Goal: Transaction & Acquisition: Book appointment/travel/reservation

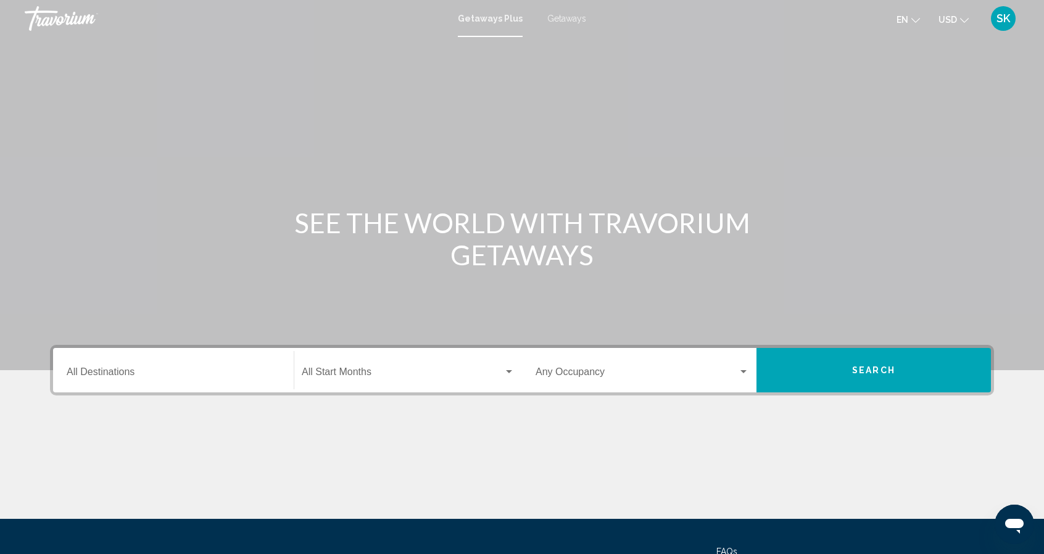
click at [695, 221] on h1 "SEE THE WORLD WITH TRAVORIUM GETAWAYS" at bounding box center [522, 239] width 463 height 64
click at [227, 375] on input "Destination All Destinations" at bounding box center [173, 374] width 213 height 11
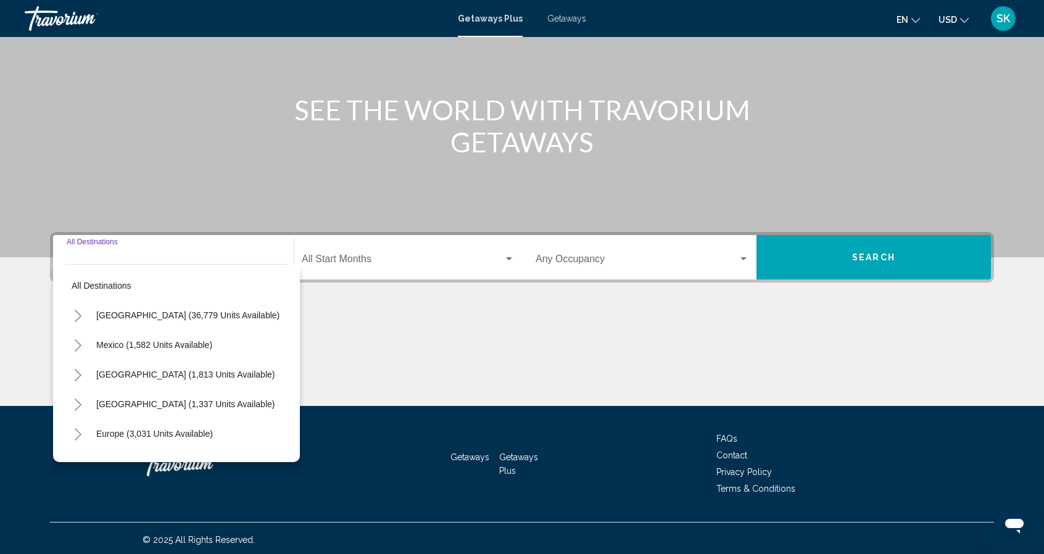
scroll to position [115, 0]
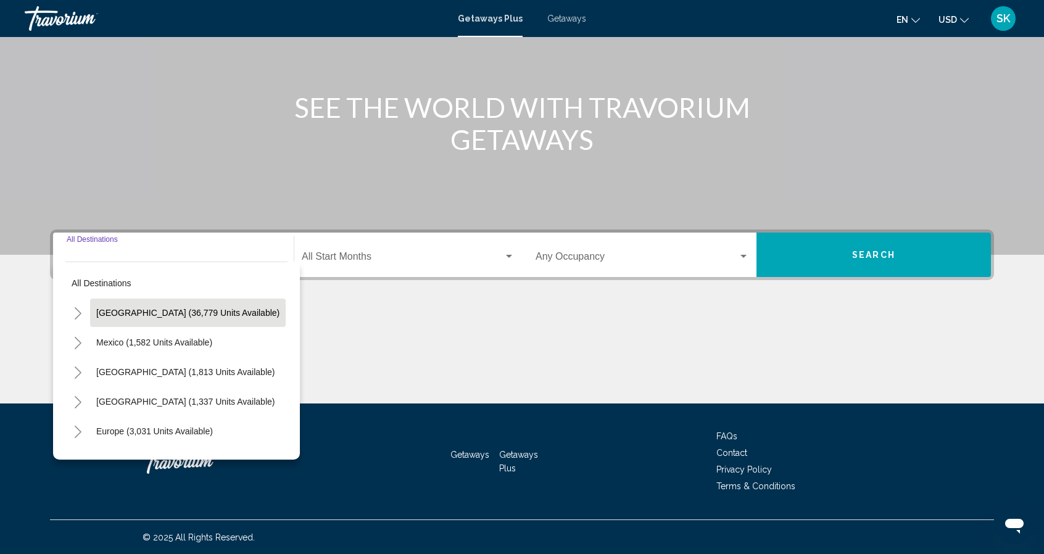
click at [218, 310] on span "United States (36,779 units available)" at bounding box center [187, 313] width 183 height 10
type input "**********"
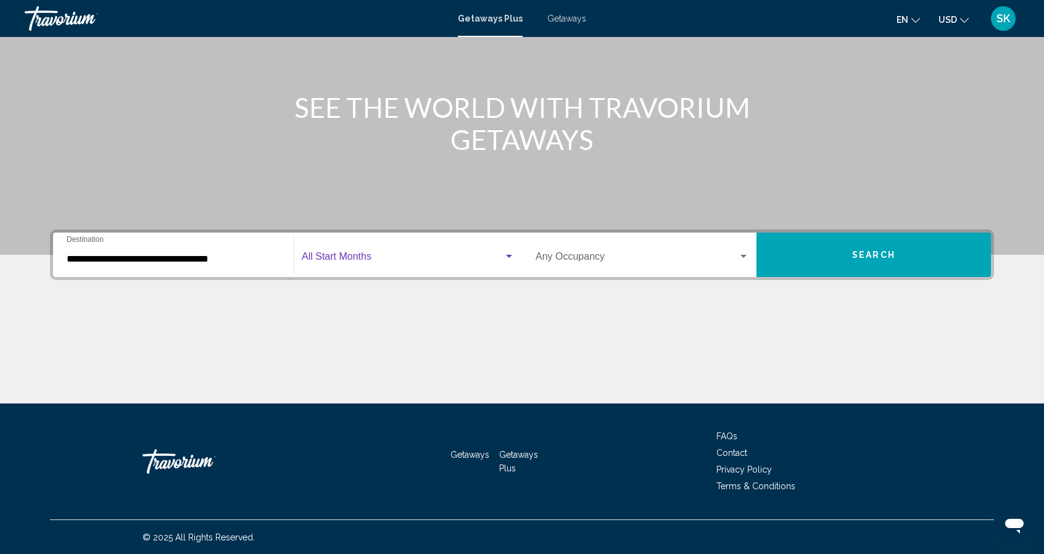
click at [371, 259] on span "Search widget" at bounding box center [403, 259] width 202 height 11
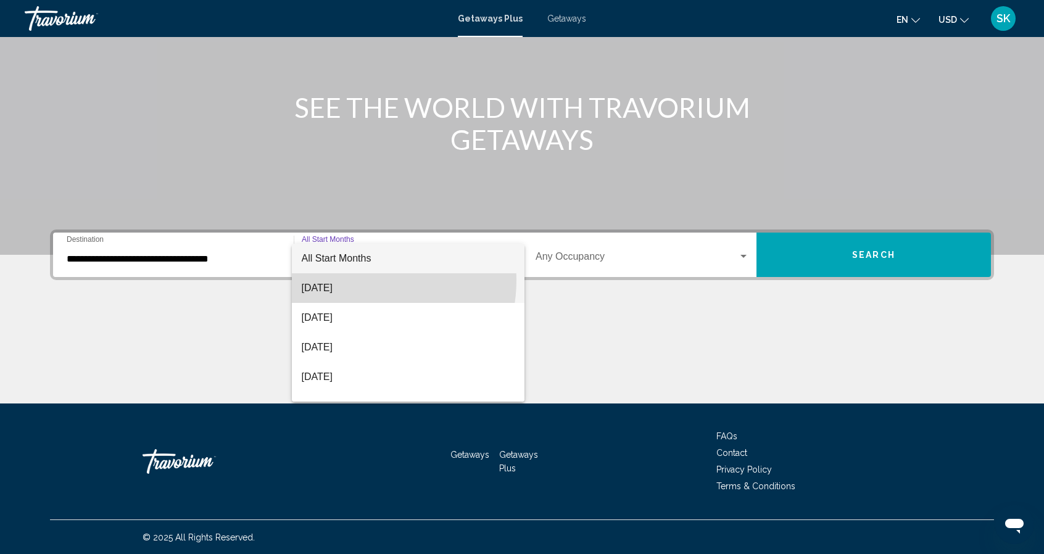
click at [355, 280] on span "August 2025" at bounding box center [408, 288] width 213 height 30
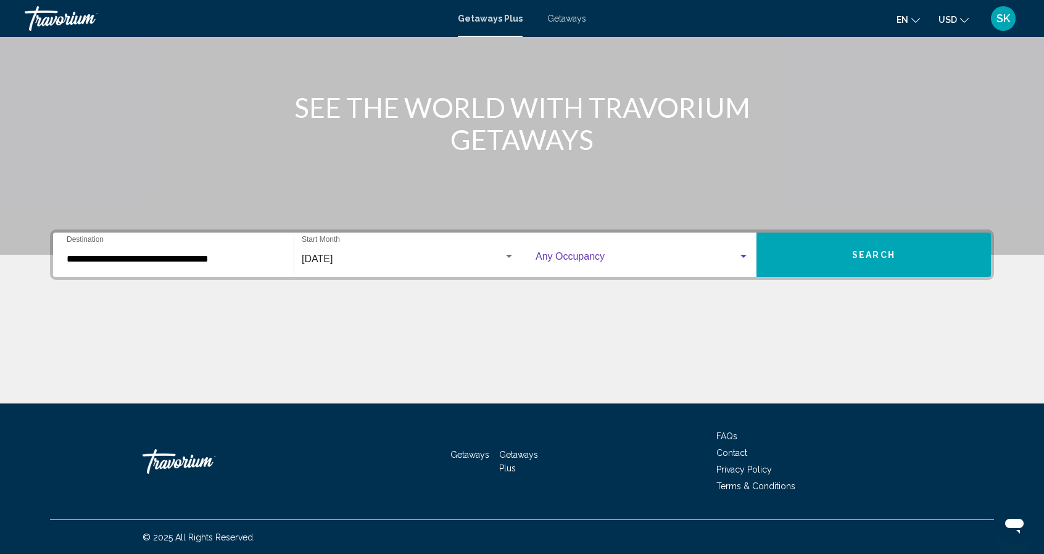
click at [649, 254] on span "Search widget" at bounding box center [637, 259] width 202 height 11
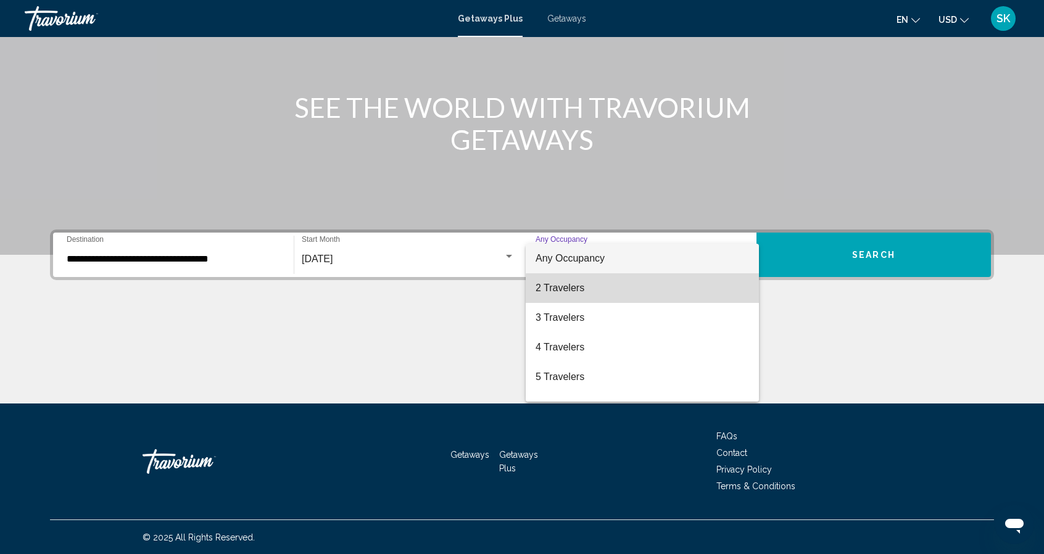
click at [646, 292] on span "2 Travelers" at bounding box center [642, 288] width 213 height 30
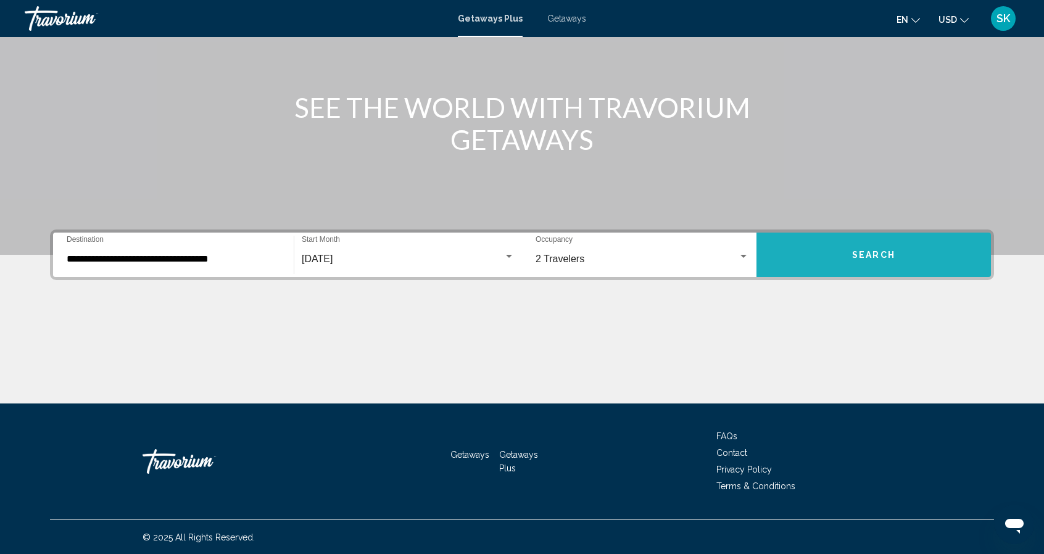
click at [821, 239] on button "Search" at bounding box center [873, 255] width 234 height 44
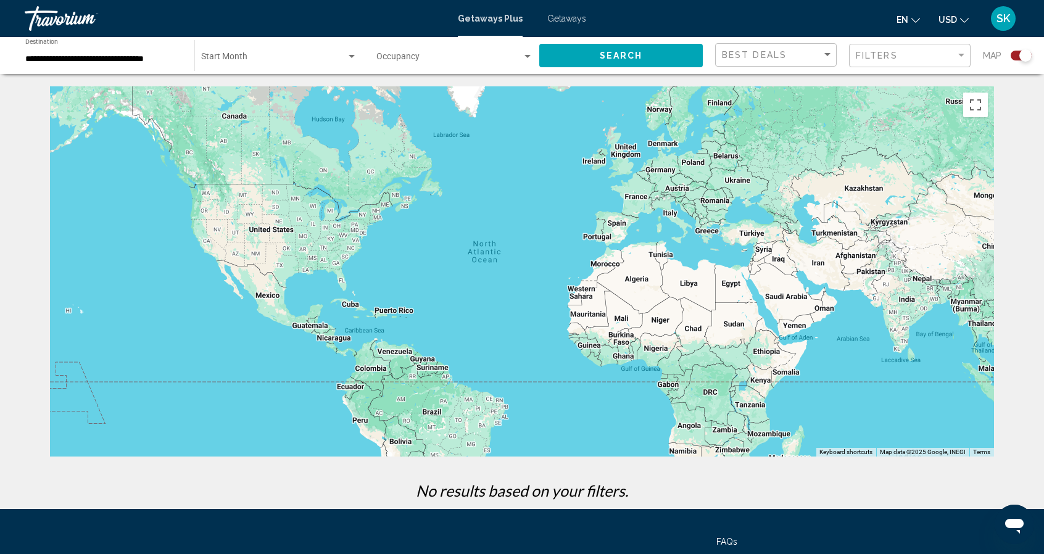
click at [821, 239] on div "Main content" at bounding box center [522, 271] width 944 height 370
click at [790, 59] on div "Best Deals" at bounding box center [772, 55] width 100 height 10
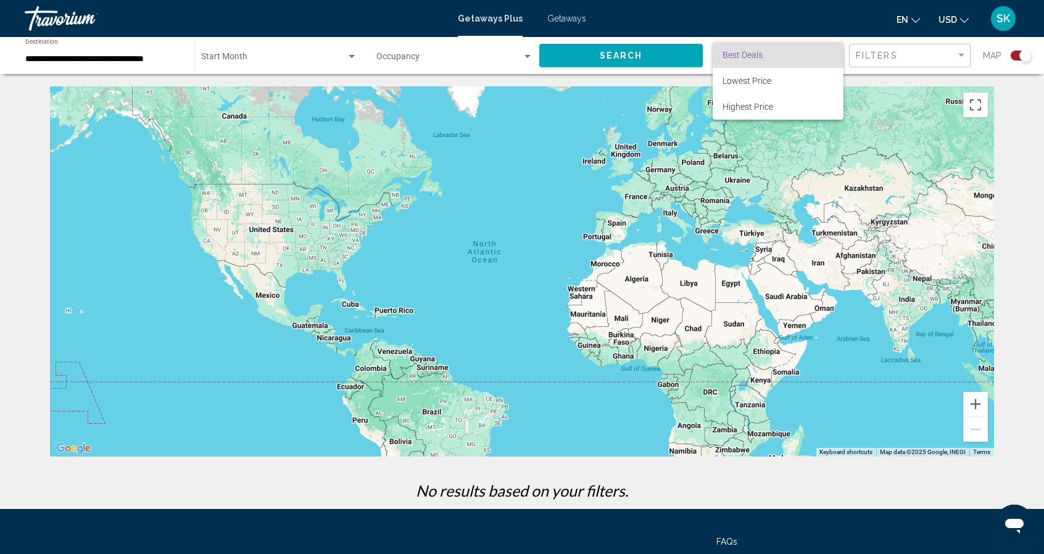
click at [268, 57] on div at bounding box center [522, 277] width 1044 height 554
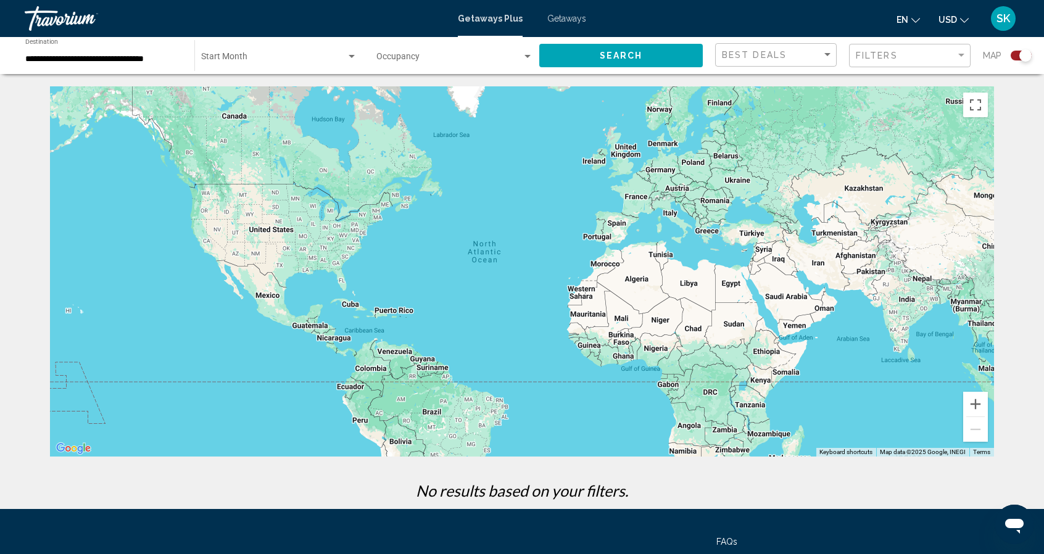
click at [265, 53] on div "Start Month All Start Months" at bounding box center [279, 56] width 156 height 34
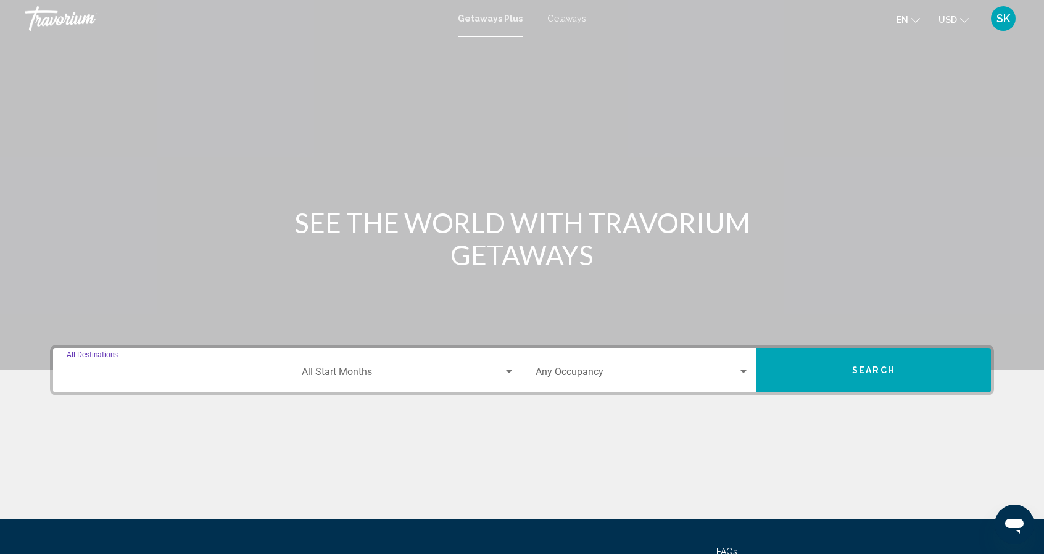
click at [213, 371] on input "Destination All Destinations" at bounding box center [173, 374] width 213 height 11
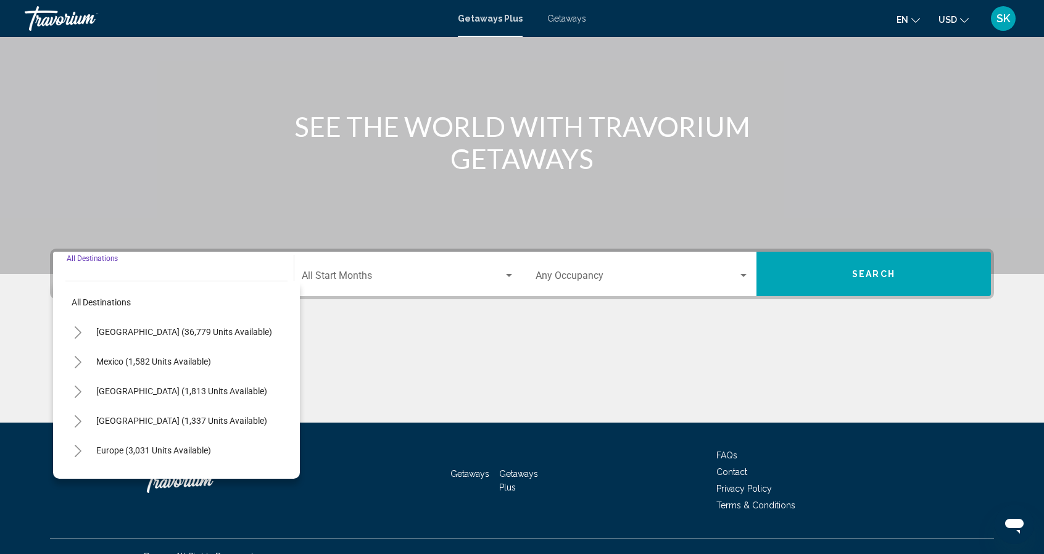
scroll to position [115, 0]
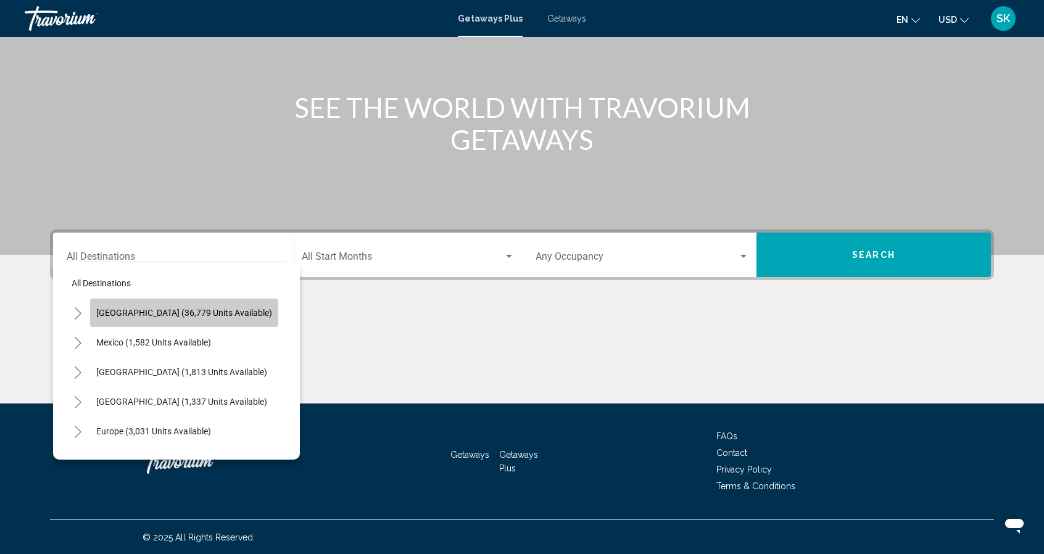
click at [222, 312] on span "United States (36,779 units available)" at bounding box center [184, 313] width 176 height 10
type input "**********"
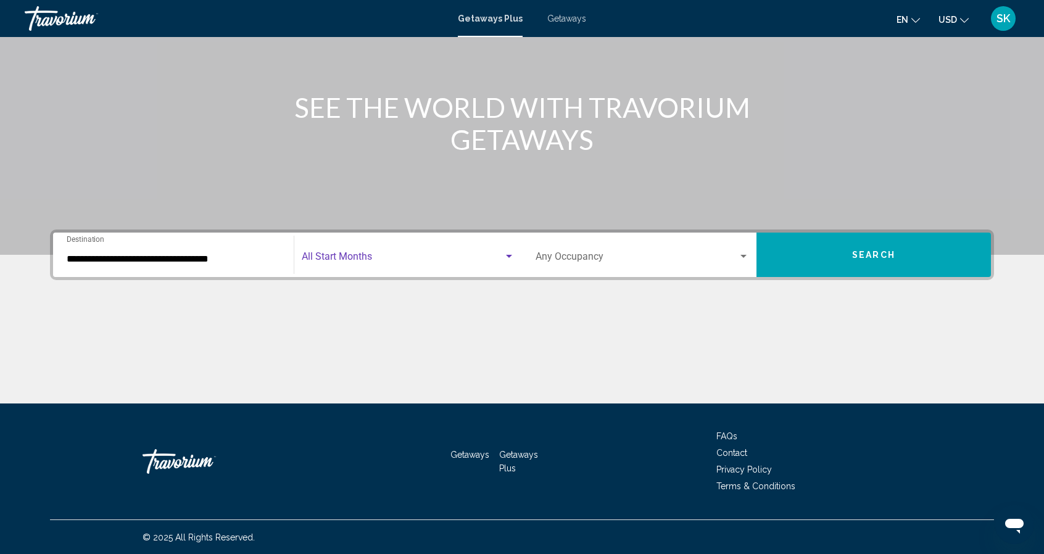
click at [360, 255] on span "Search widget" at bounding box center [403, 259] width 202 height 11
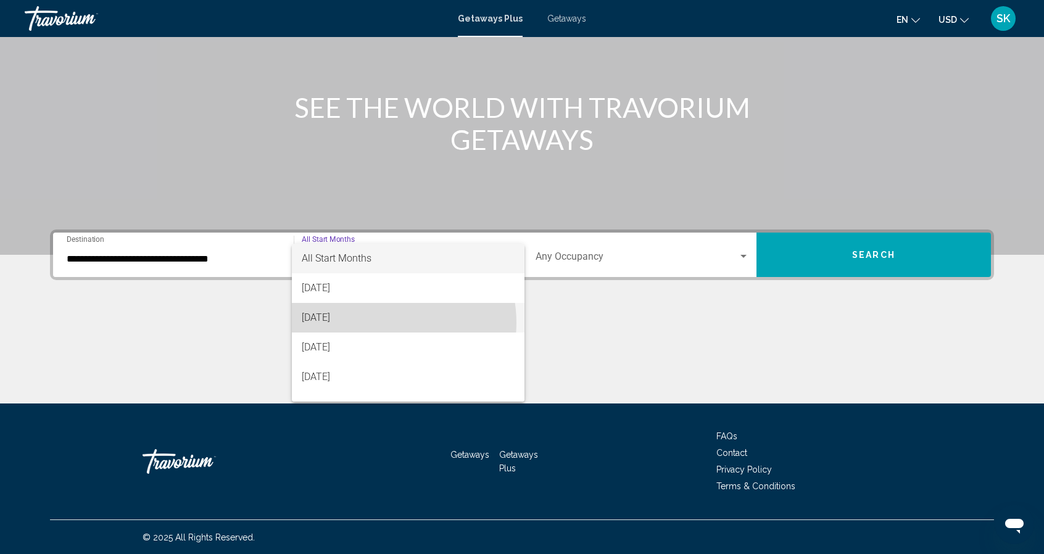
click at [379, 323] on span "September 2025" at bounding box center [408, 318] width 213 height 30
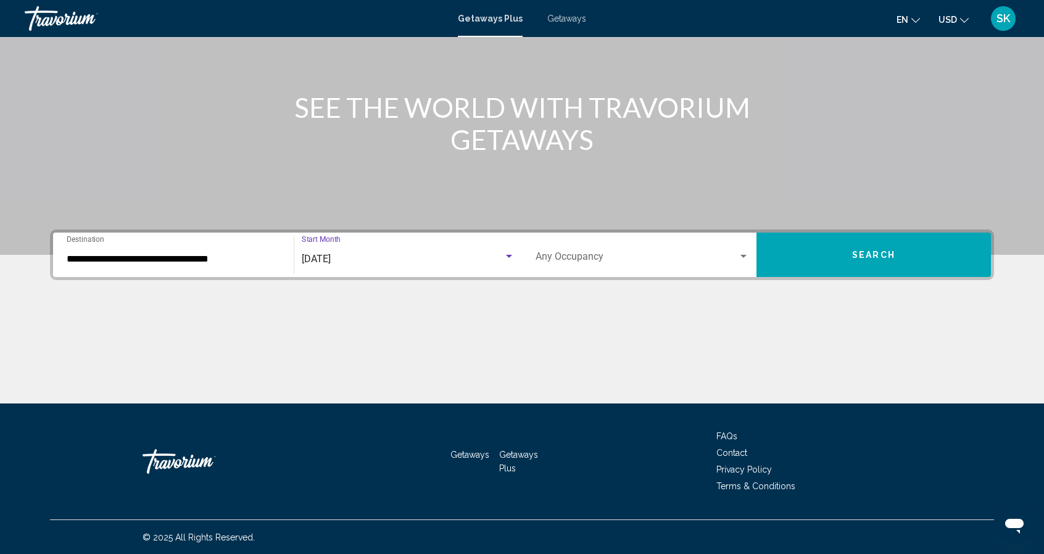
click at [408, 263] on div "September 2025" at bounding box center [403, 259] width 202 height 11
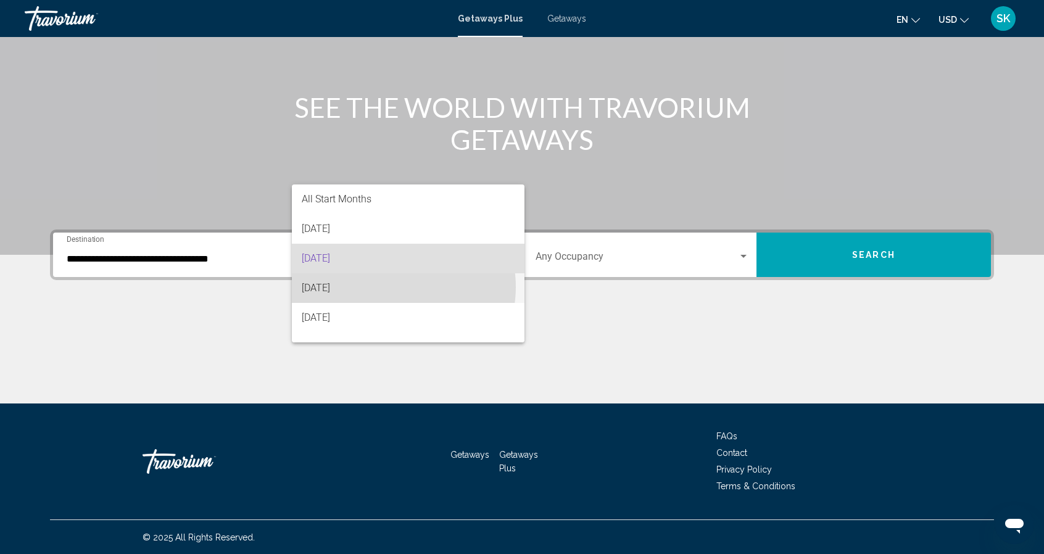
click at [392, 287] on span "October 2025" at bounding box center [408, 288] width 213 height 30
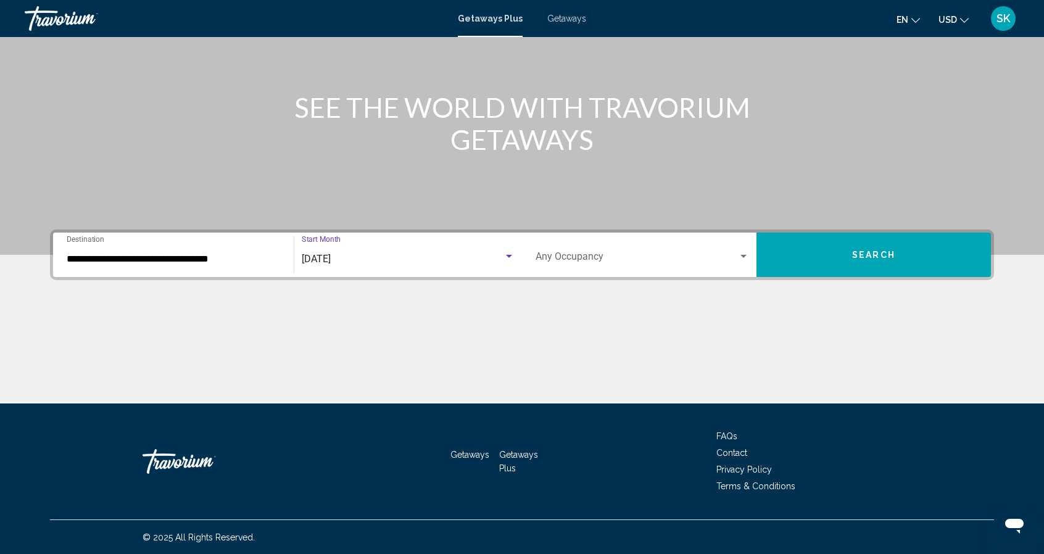
click at [610, 254] on span "Search widget" at bounding box center [637, 259] width 202 height 11
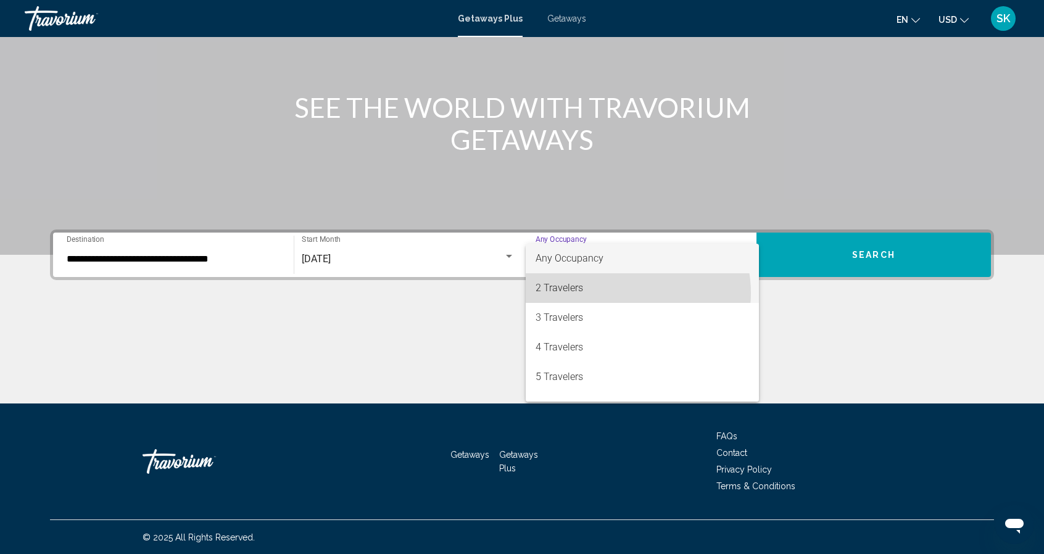
click at [623, 293] on span "2 Travelers" at bounding box center [642, 288] width 213 height 30
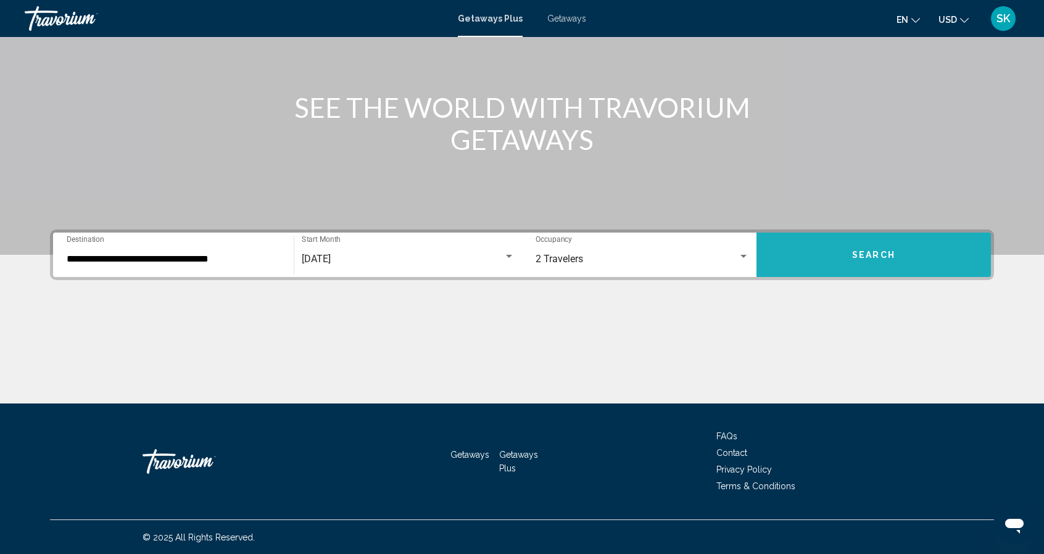
click at [823, 247] on button "Search" at bounding box center [873, 255] width 234 height 44
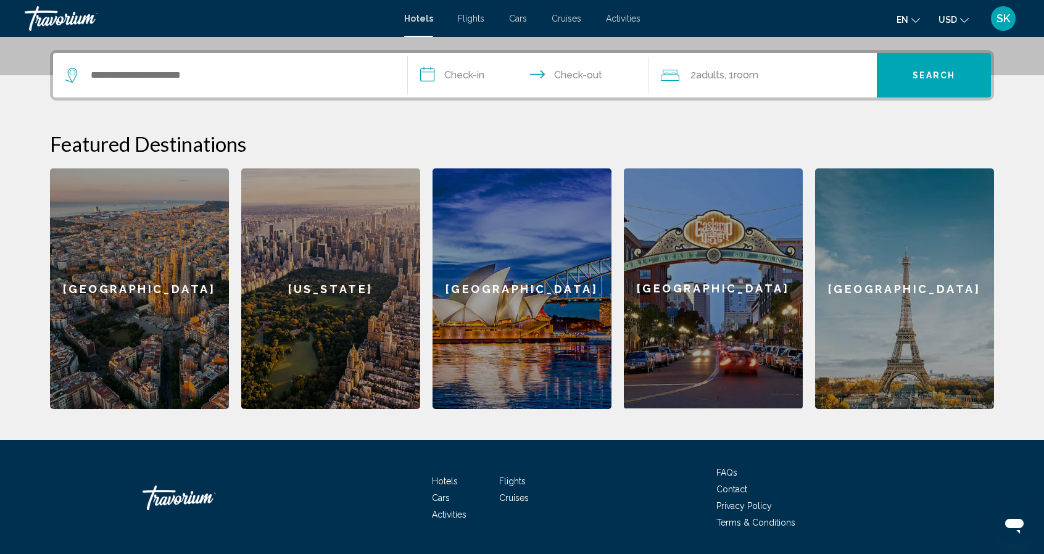
scroll to position [331, 0]
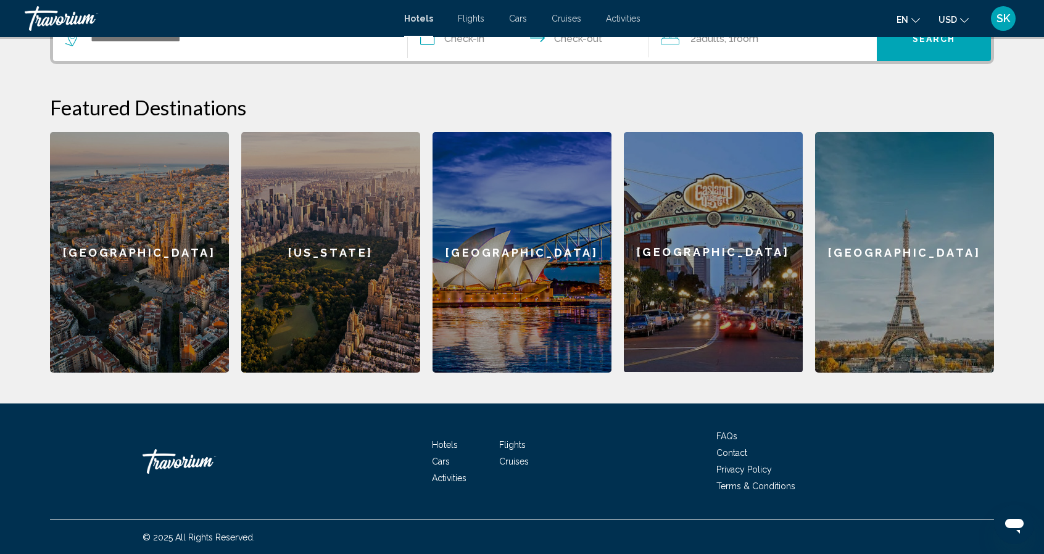
click at [297, 246] on div "[US_STATE]" at bounding box center [330, 252] width 179 height 241
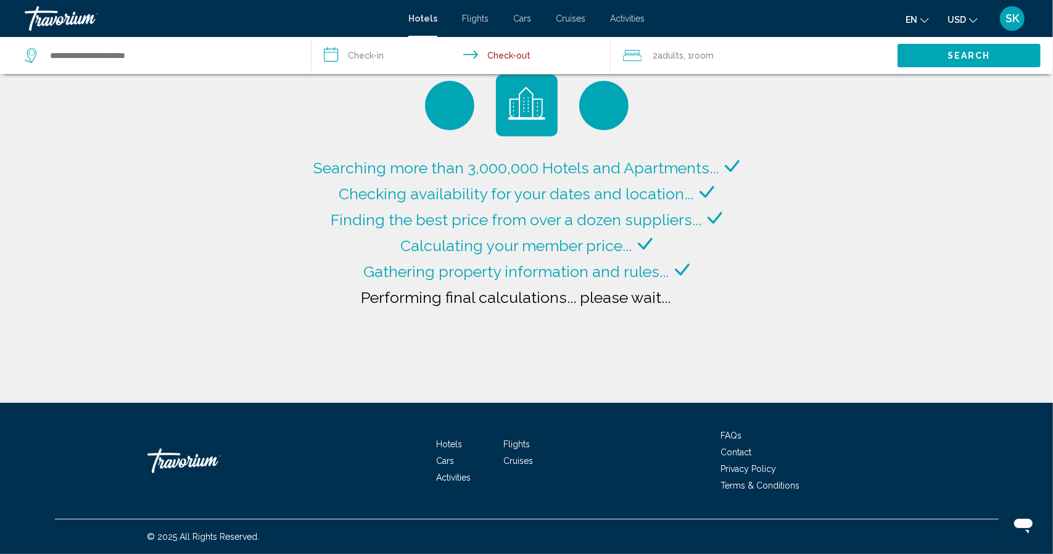
type input "**********"
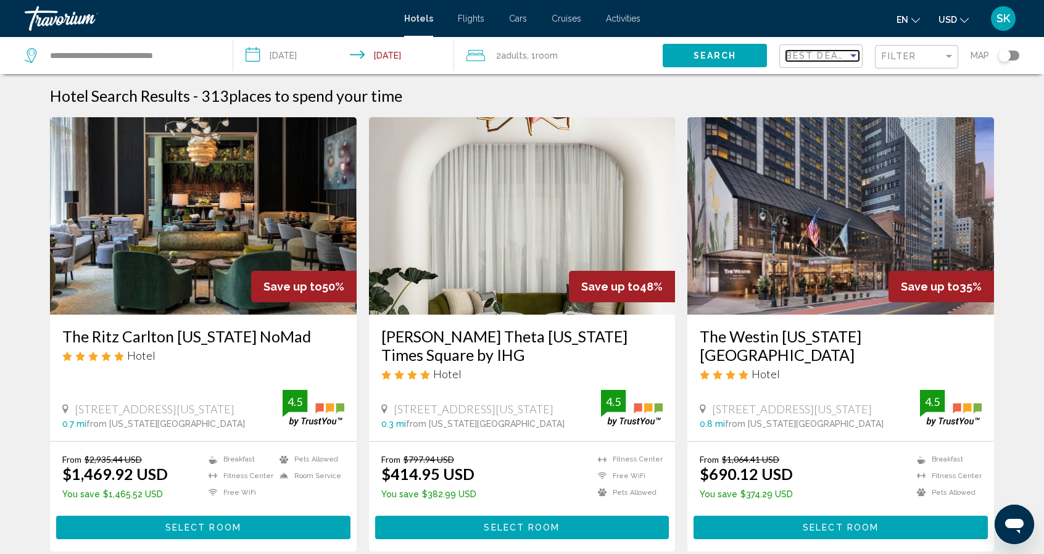
click at [858, 52] on div "Sort by" at bounding box center [853, 56] width 11 height 10
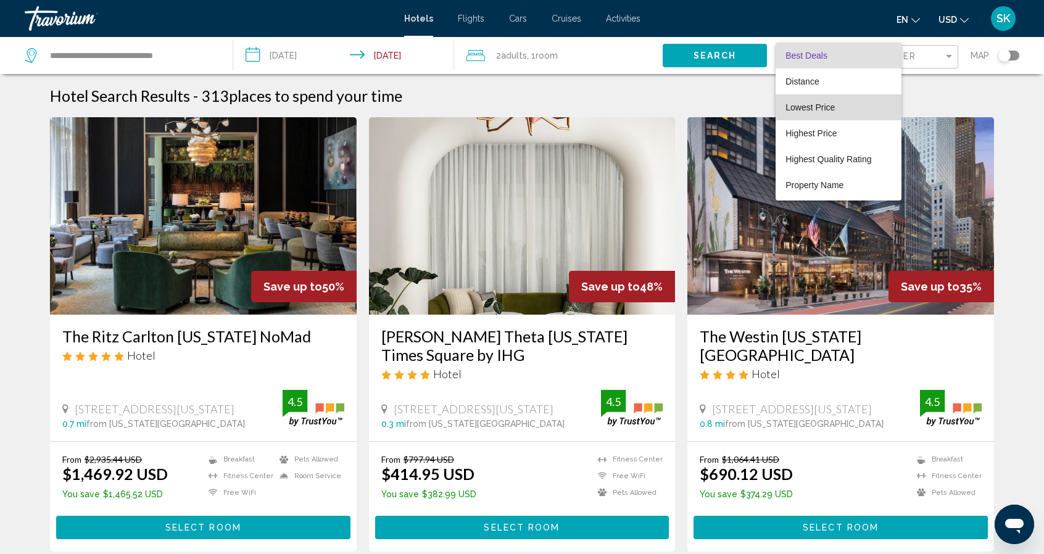
click at [843, 109] on span "Lowest Price" at bounding box center [838, 107] width 106 height 26
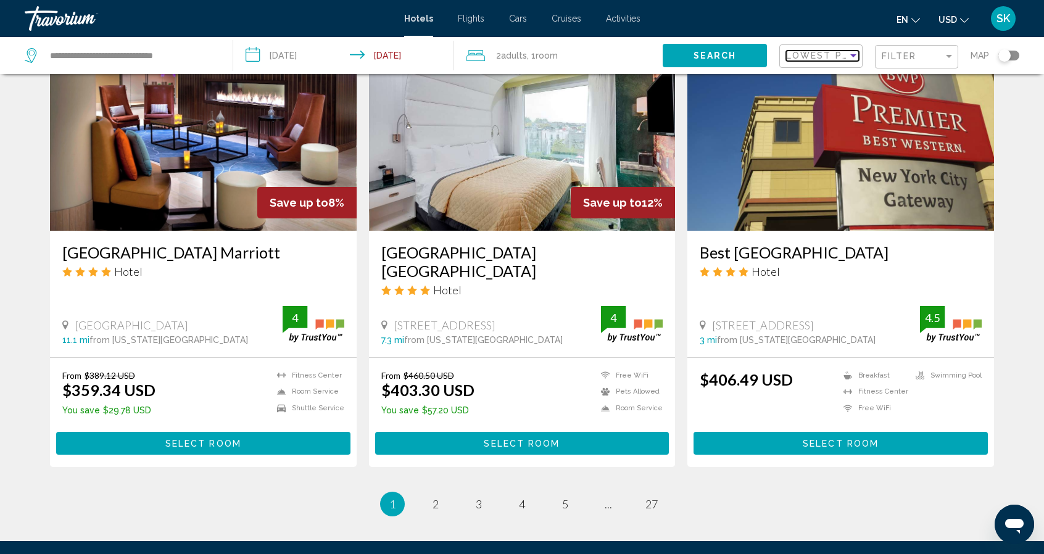
scroll to position [1467, 0]
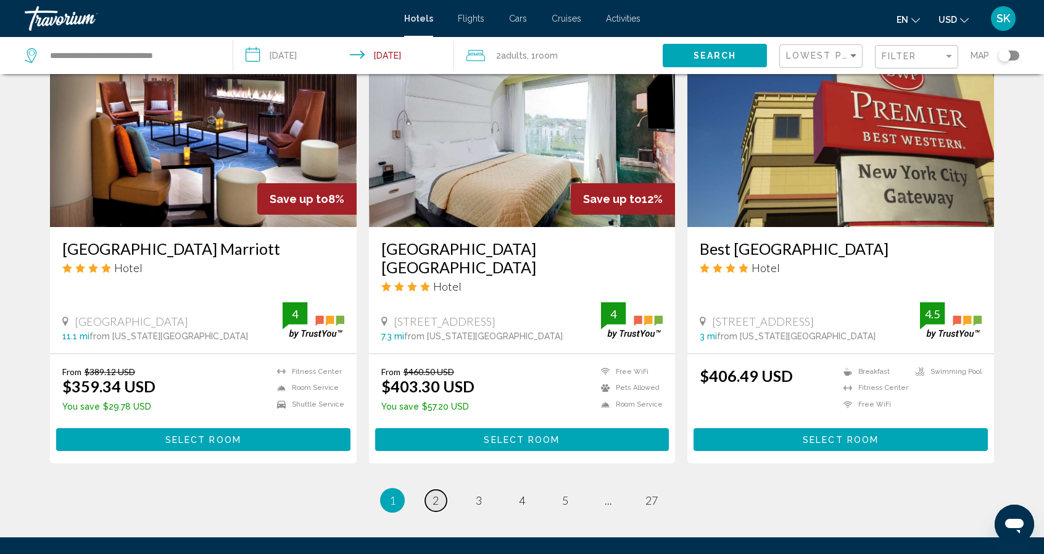
click at [434, 494] on span "2" at bounding box center [436, 501] width 6 height 14
